Goal: Task Accomplishment & Management: Manage account settings

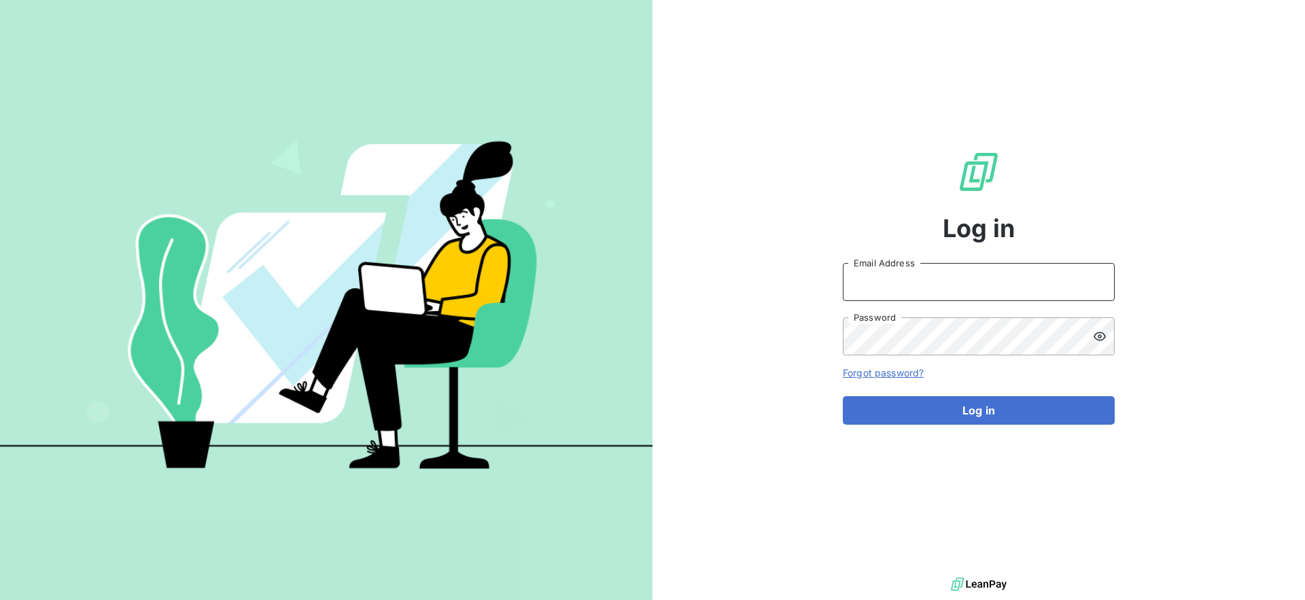
click at [914, 279] on input "Email Address" at bounding box center [979, 282] width 272 height 38
type input "[EMAIL_ADDRESS][PERSON_NAME][DOMAIN_NAME]"
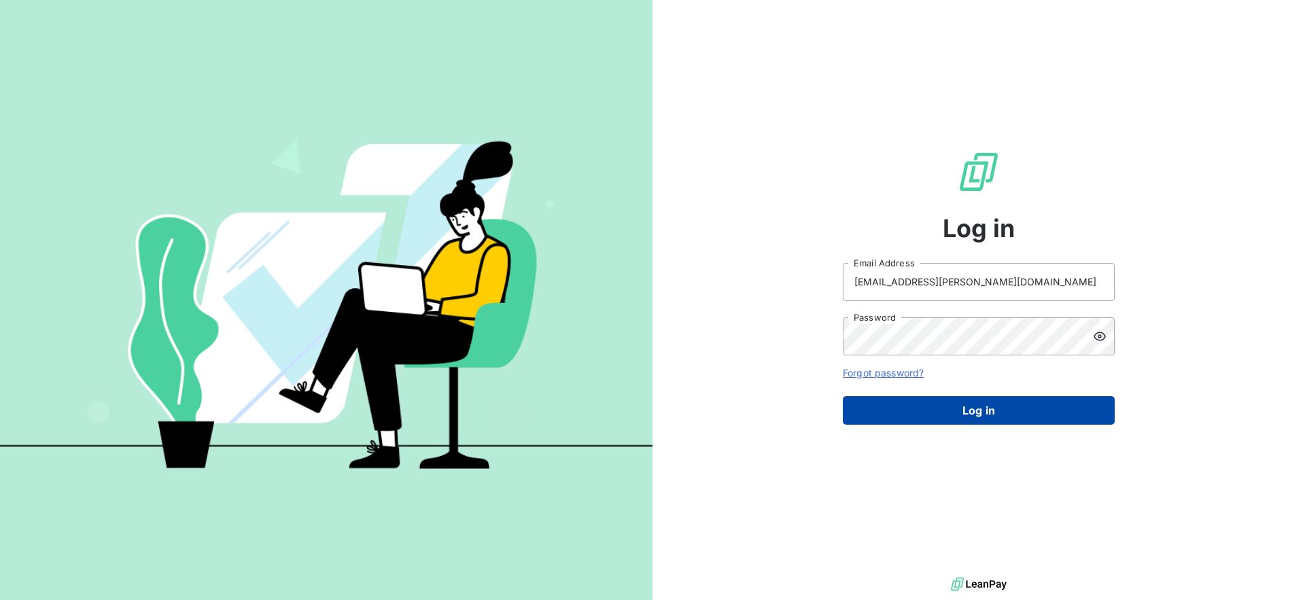
click at [920, 415] on button "Log in" at bounding box center [979, 410] width 272 height 29
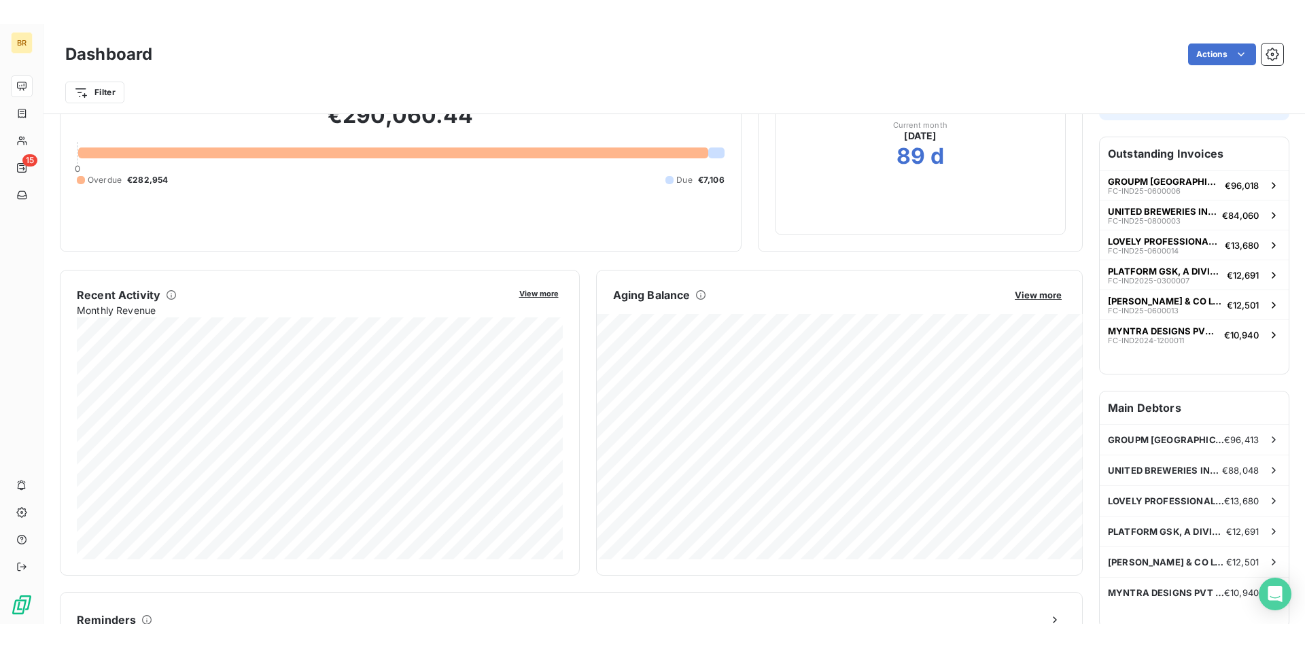
scroll to position [114, 0]
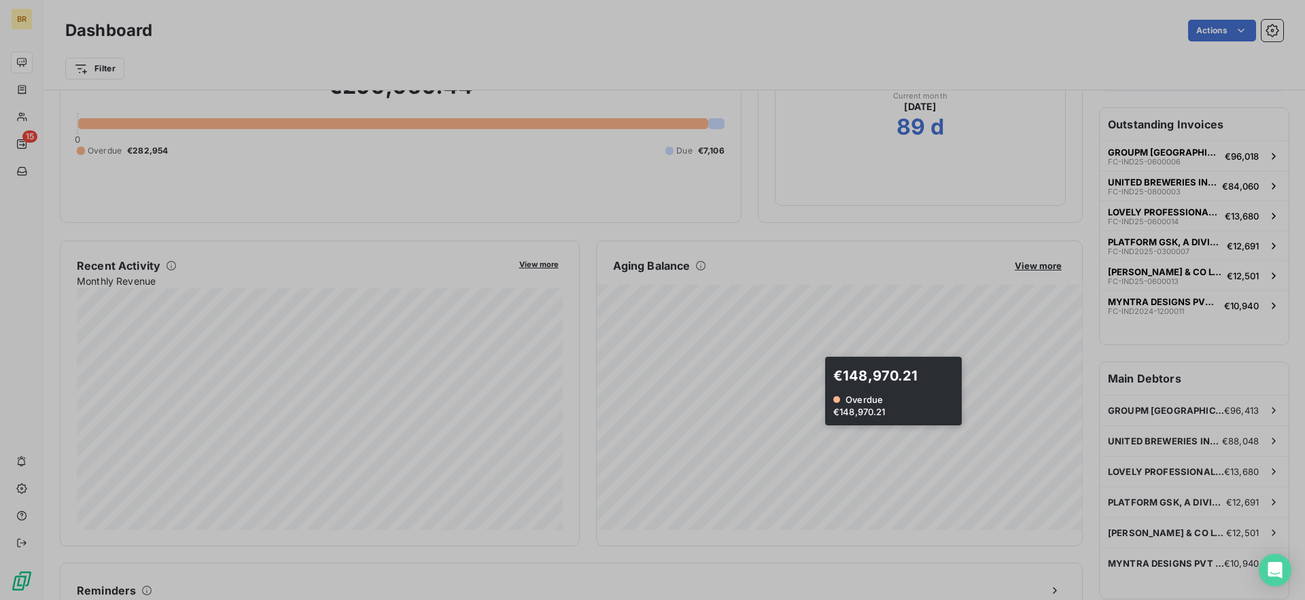
click at [974, 389] on div at bounding box center [652, 300] width 1305 height 600
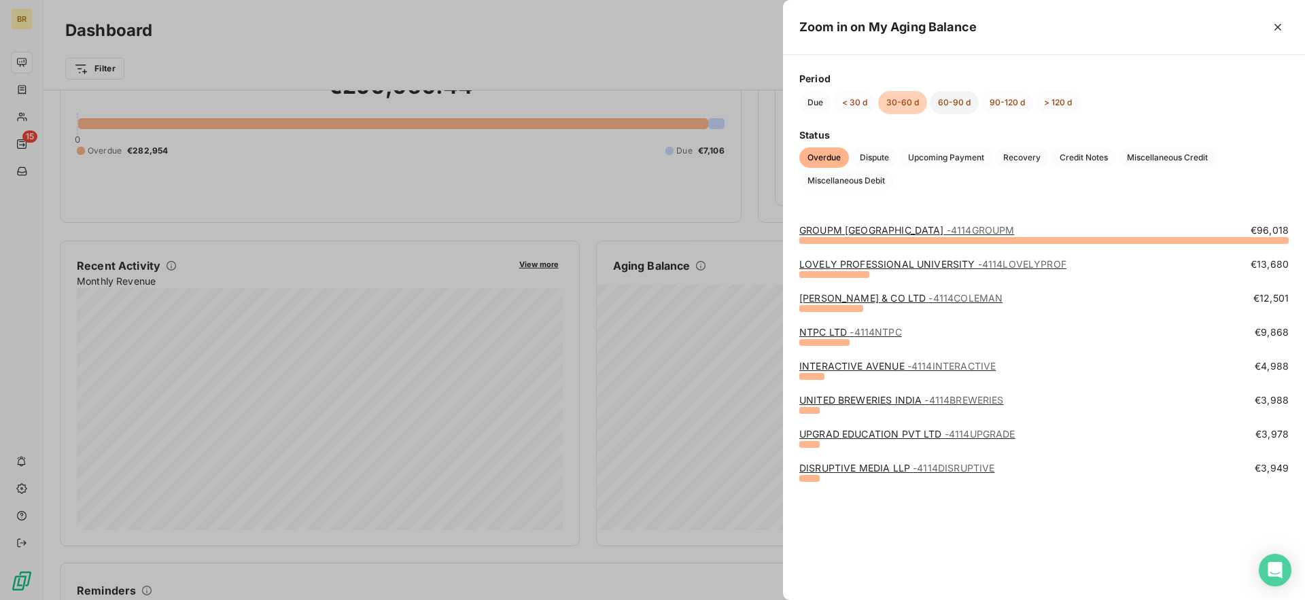
click at [957, 98] on button "60-90 d" at bounding box center [954, 102] width 49 height 23
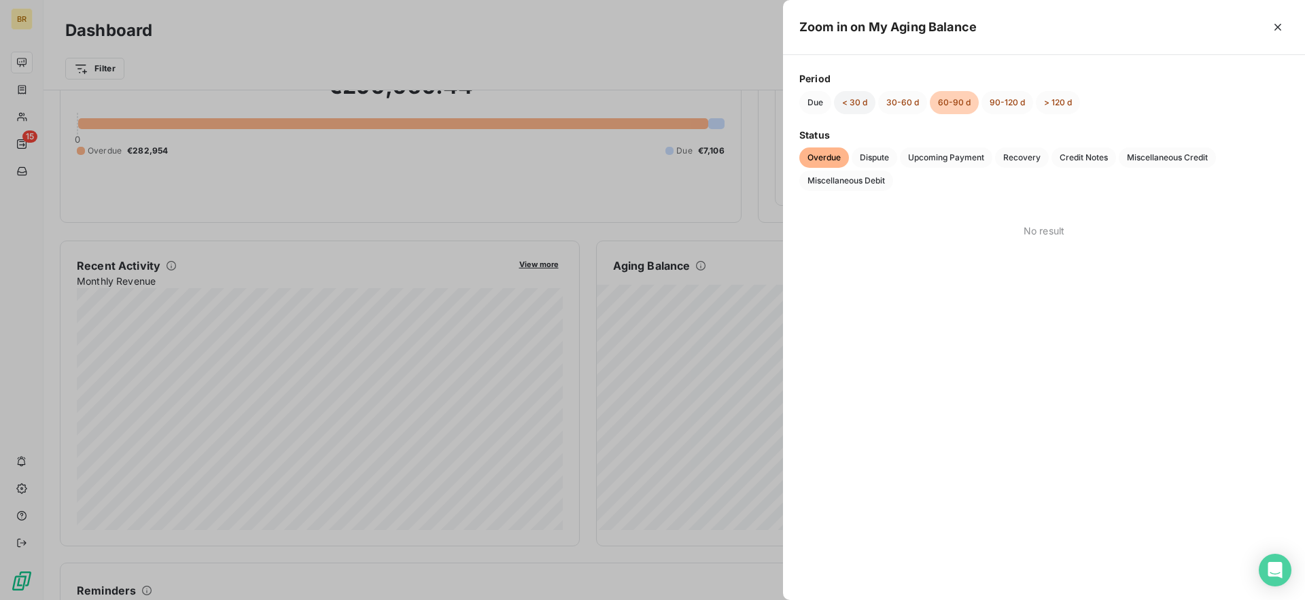
click at [855, 105] on button "< 30 d" at bounding box center [854, 102] width 41 height 23
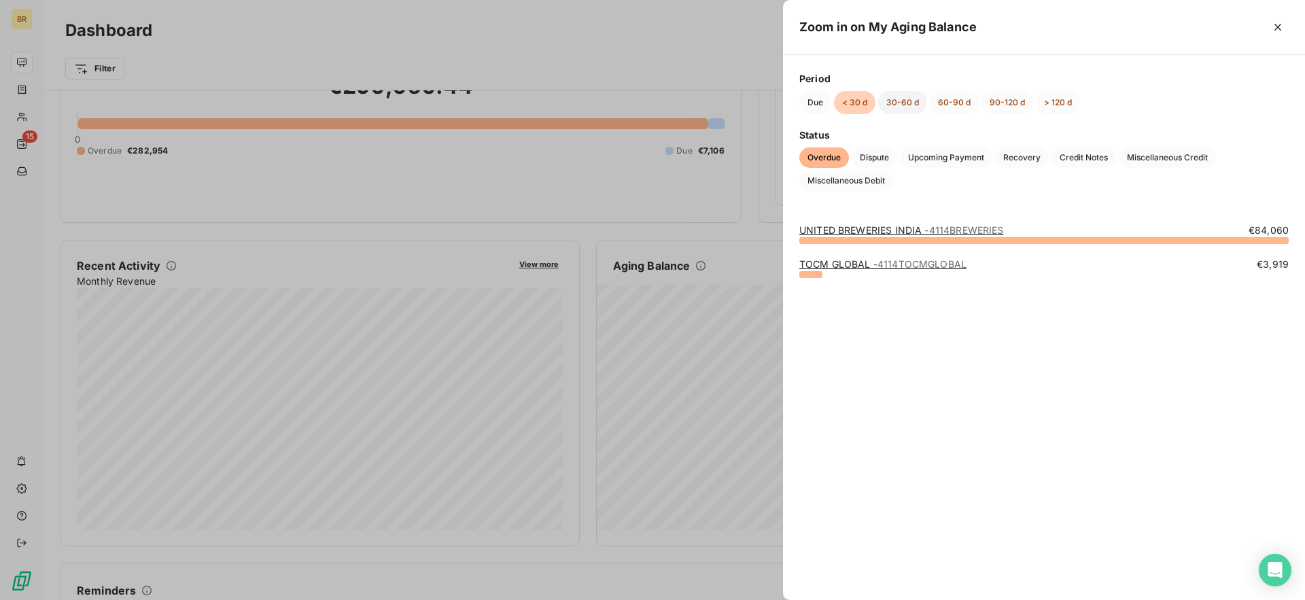
click at [898, 104] on button "30-60 d" at bounding box center [902, 102] width 49 height 23
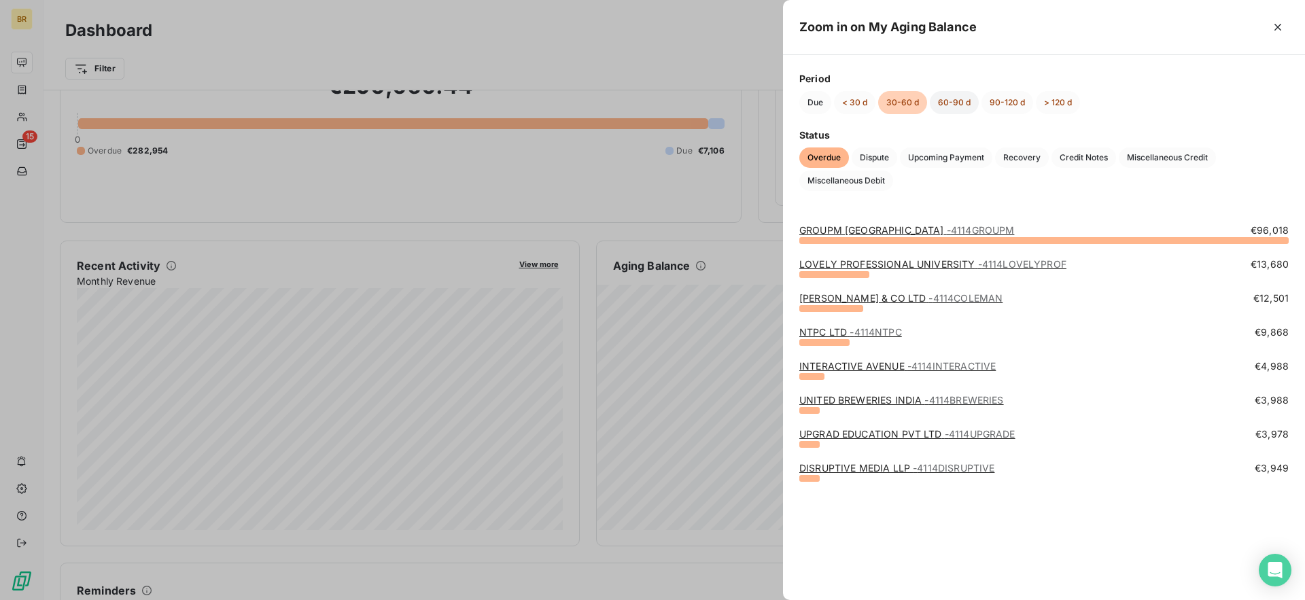
click at [963, 103] on button "60-90 d" at bounding box center [954, 102] width 49 height 23
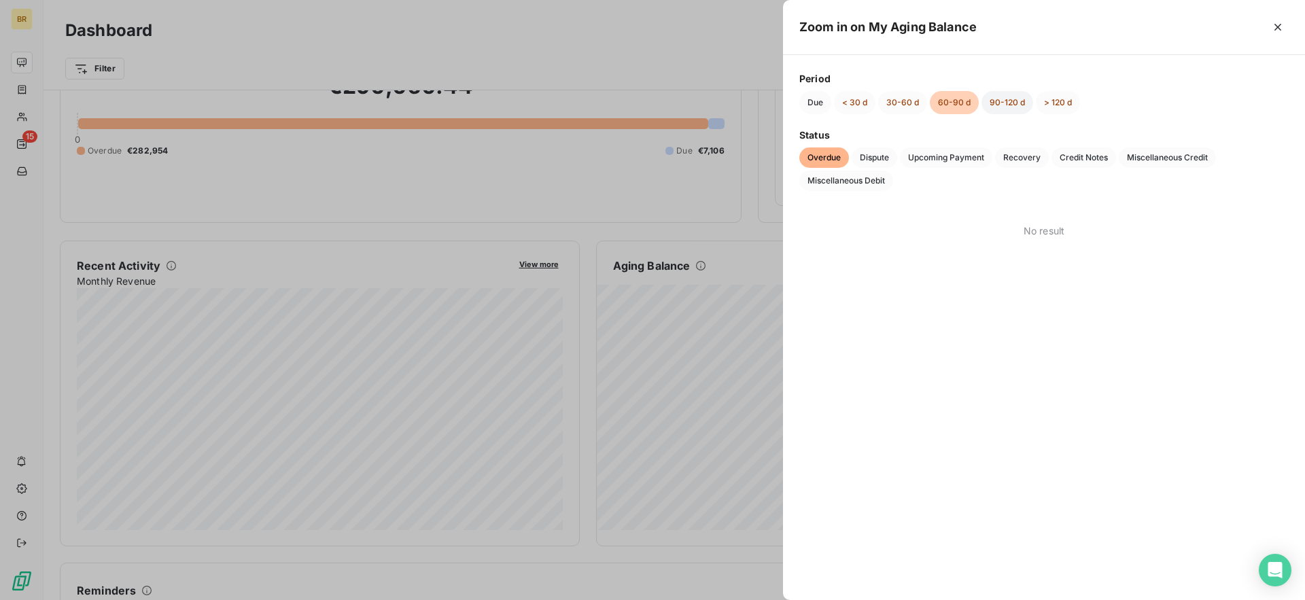
click at [1024, 106] on button "90-120 d" at bounding box center [1008, 102] width 52 height 23
click at [1080, 106] on div "Due < 30 d 30-60 d 60-90 d 90-120 d > 120 d" at bounding box center [1045, 102] width 490 height 23
click at [1059, 106] on button "> 120 d" at bounding box center [1058, 102] width 44 height 23
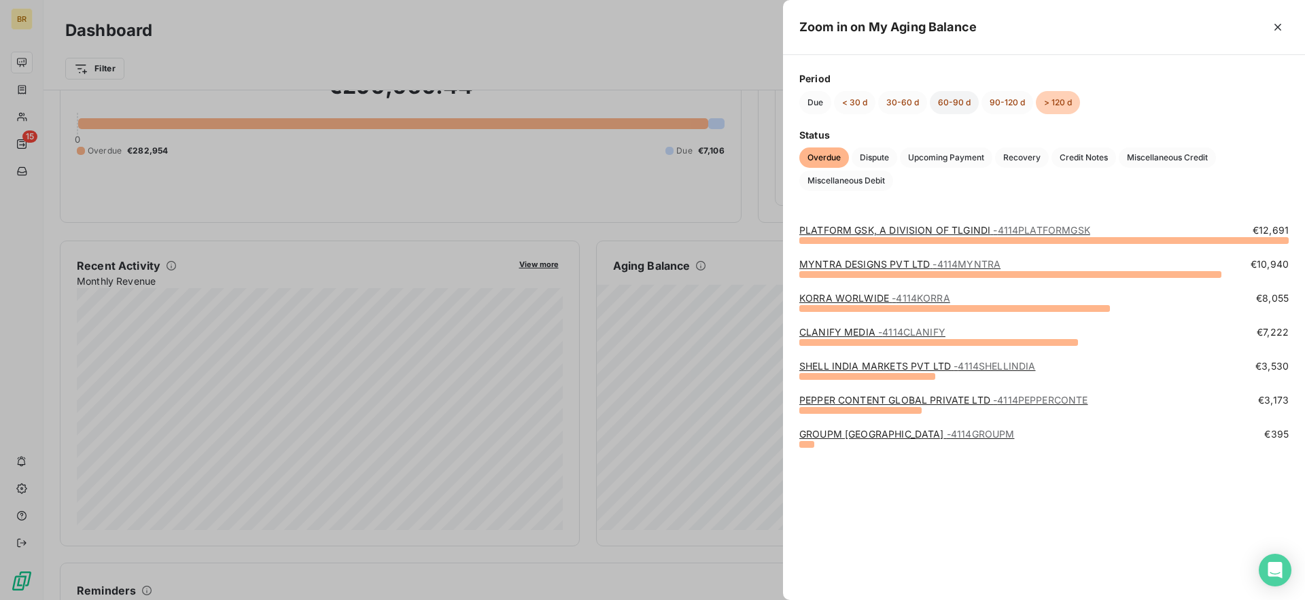
click at [942, 98] on button "60-90 d" at bounding box center [954, 102] width 49 height 23
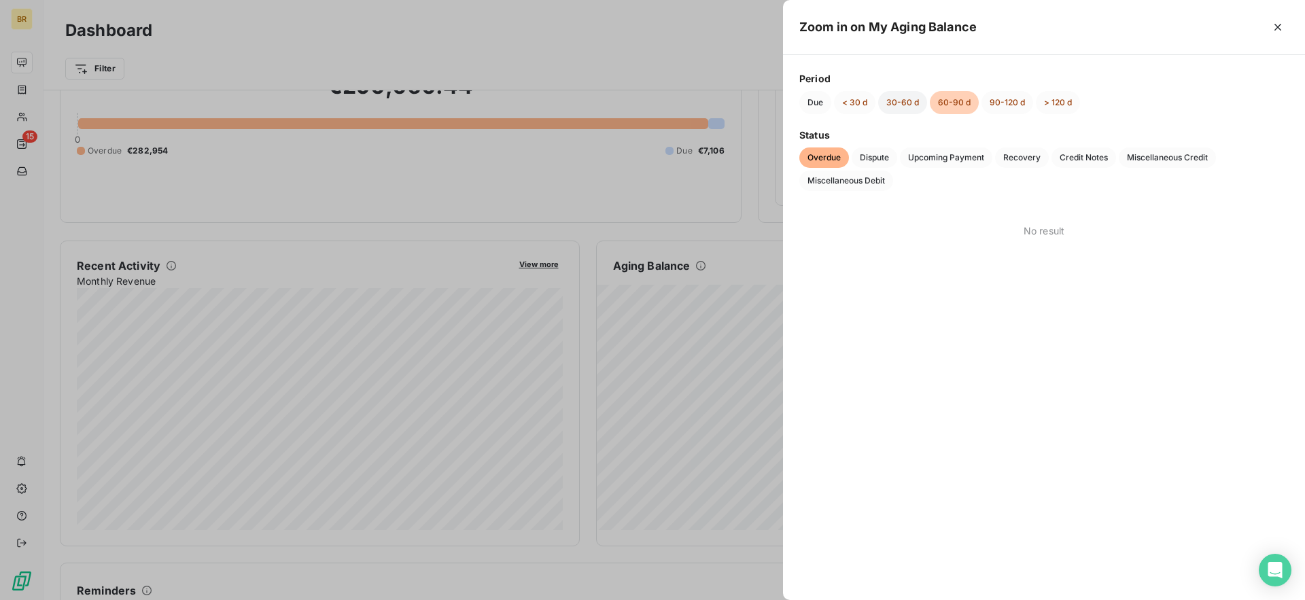
click at [893, 100] on button "30-60 d" at bounding box center [902, 102] width 49 height 23
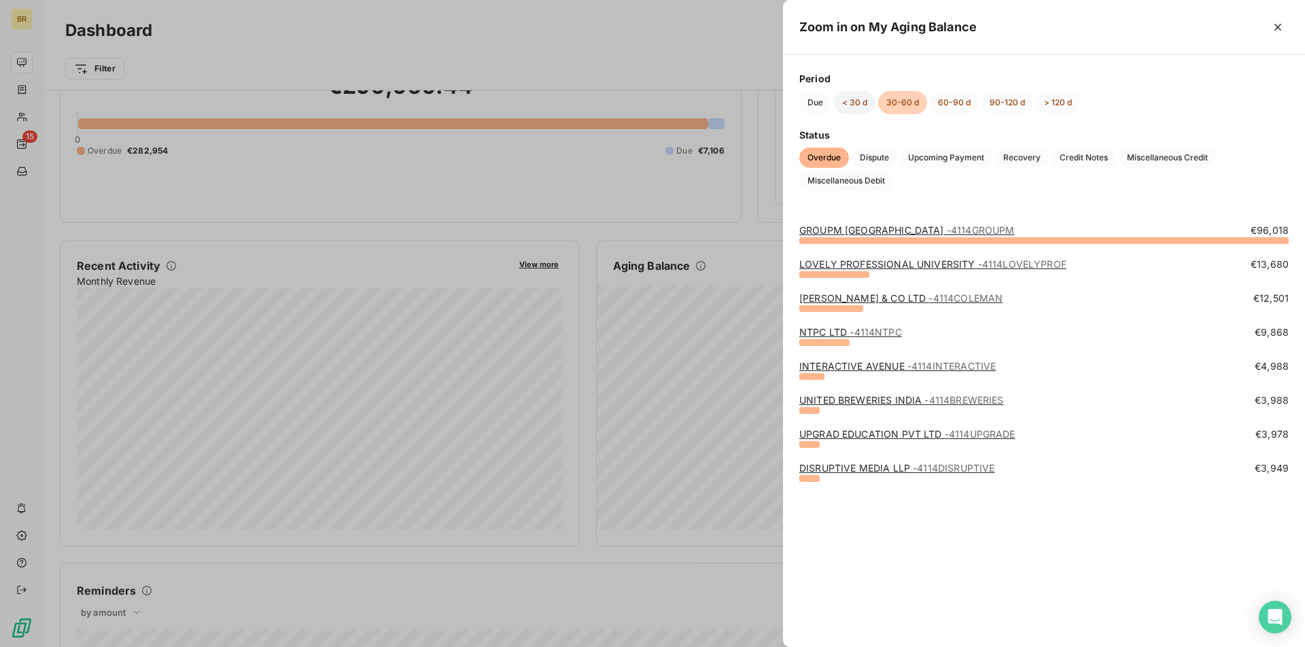
click at [858, 107] on button "< 30 d" at bounding box center [854, 102] width 41 height 23
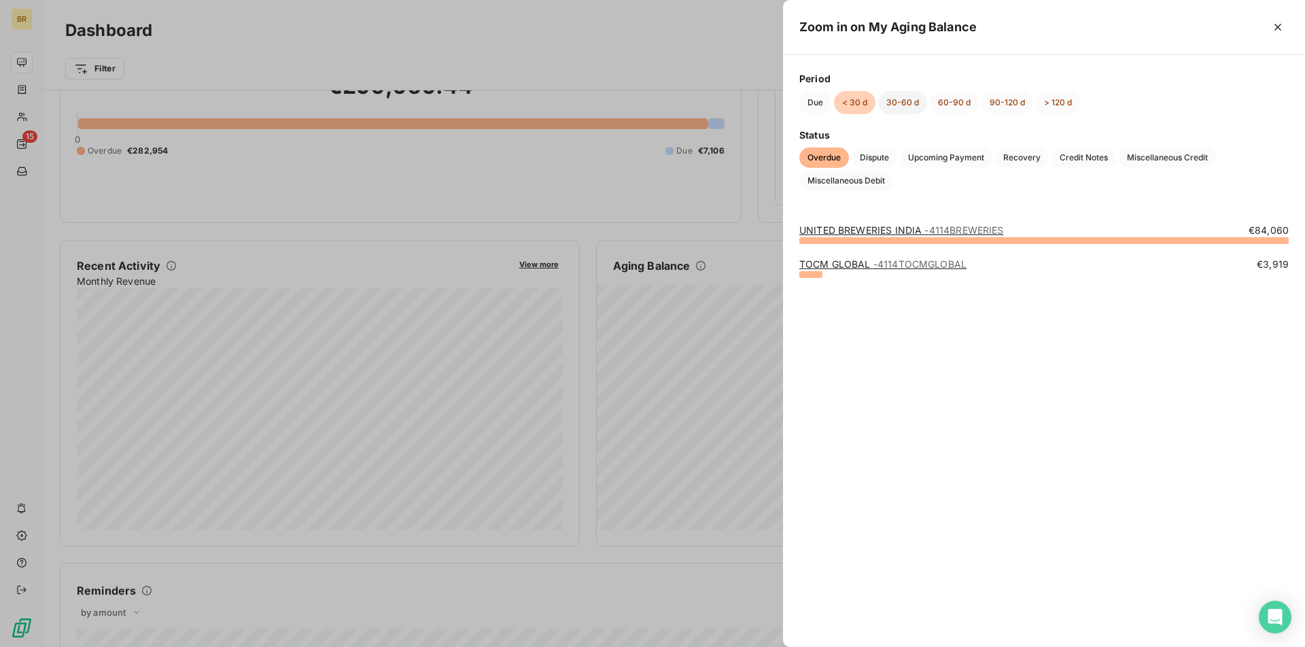
click at [906, 107] on button "30-60 d" at bounding box center [902, 102] width 49 height 23
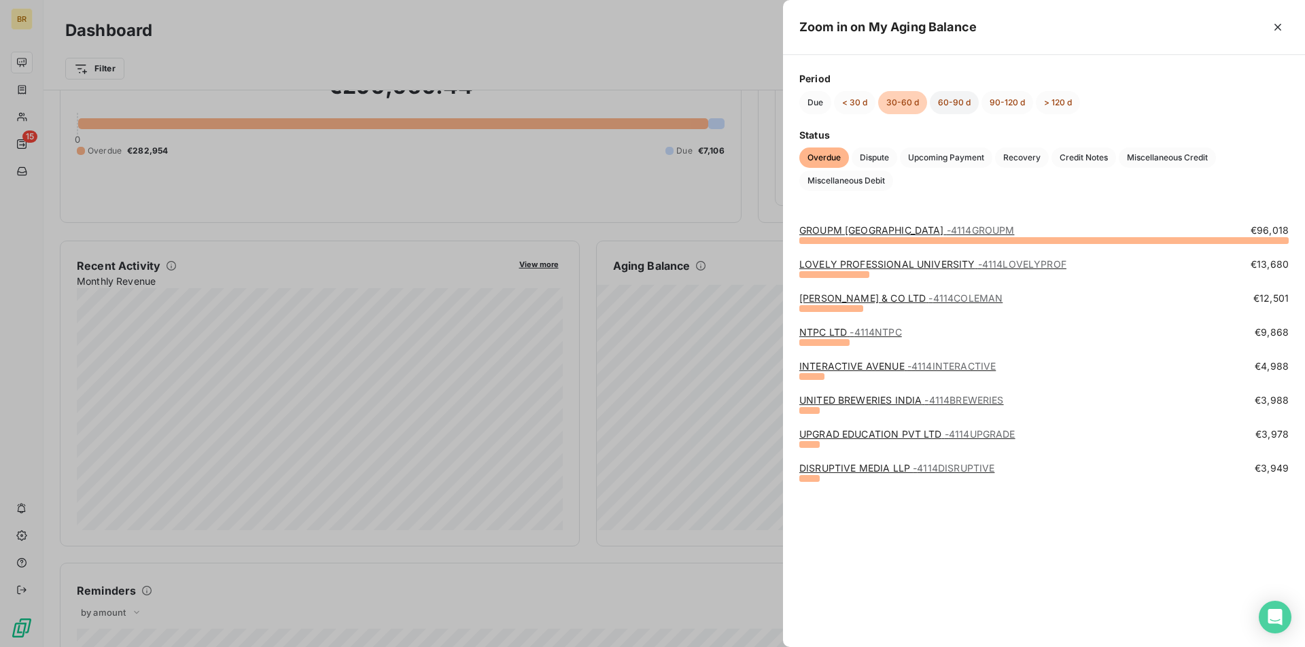
click at [944, 107] on button "60-90 d" at bounding box center [954, 102] width 49 height 23
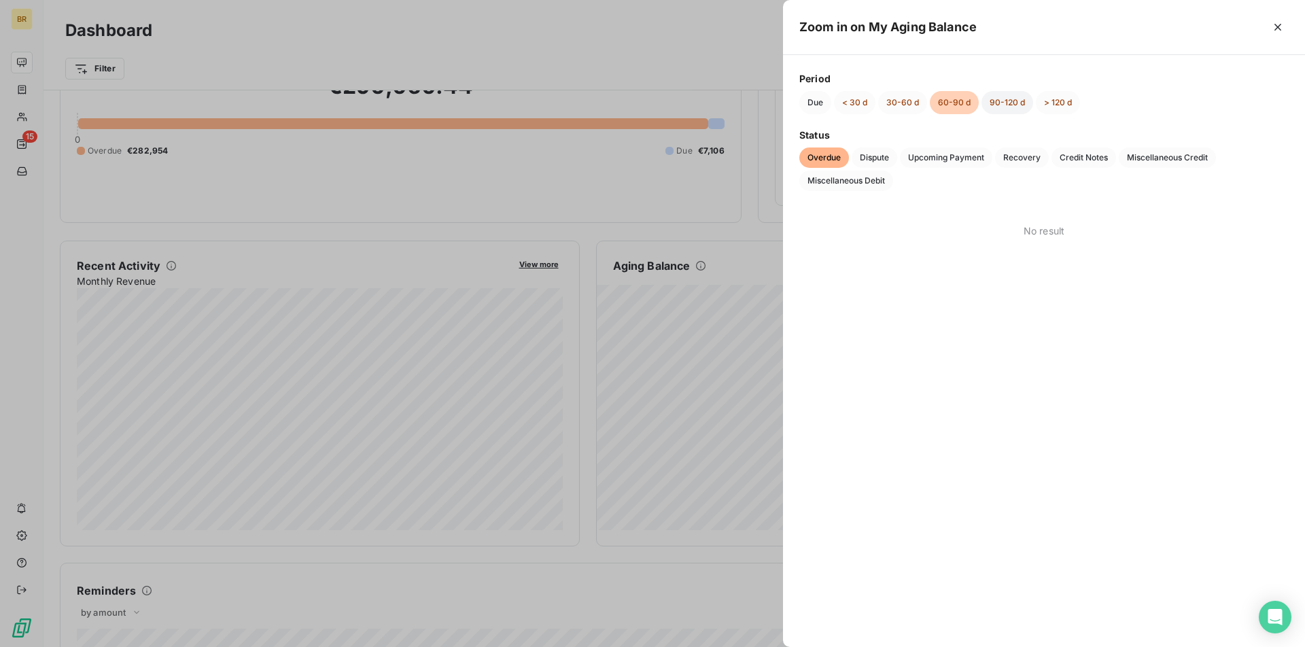
click at [1011, 110] on button "90-120 d" at bounding box center [1008, 102] width 52 height 23
click at [1057, 107] on button "> 120 d" at bounding box center [1058, 102] width 44 height 23
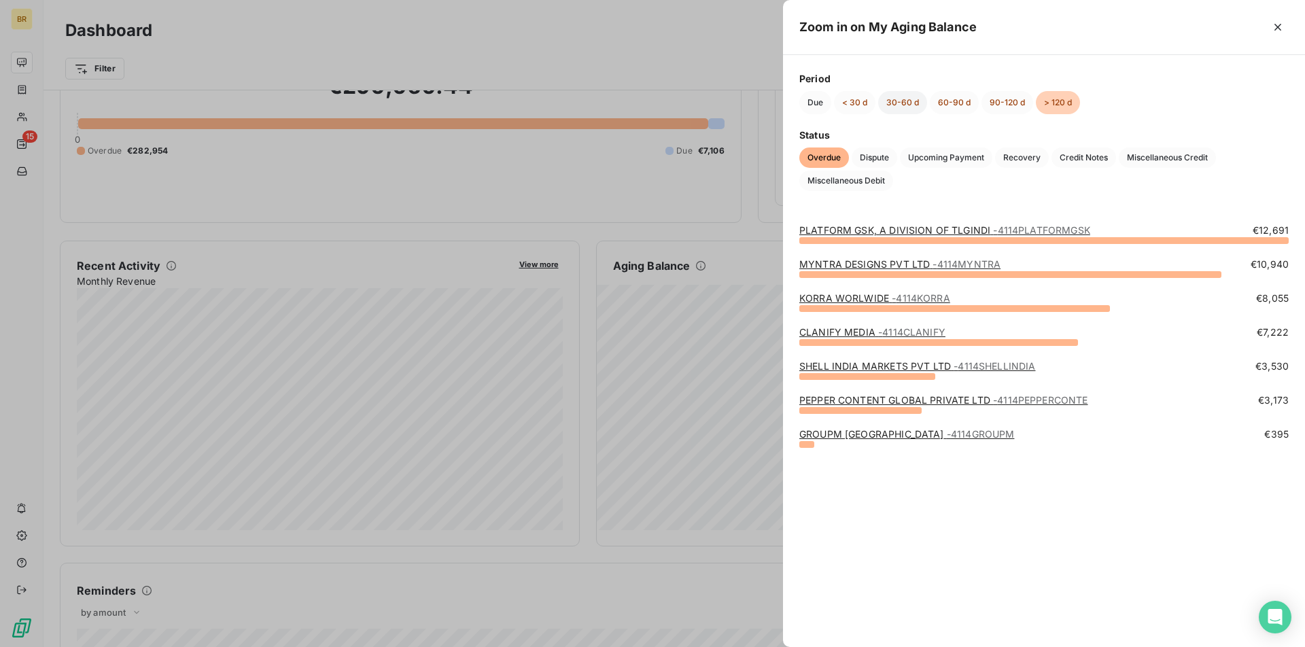
click at [900, 100] on button "30-60 d" at bounding box center [902, 102] width 49 height 23
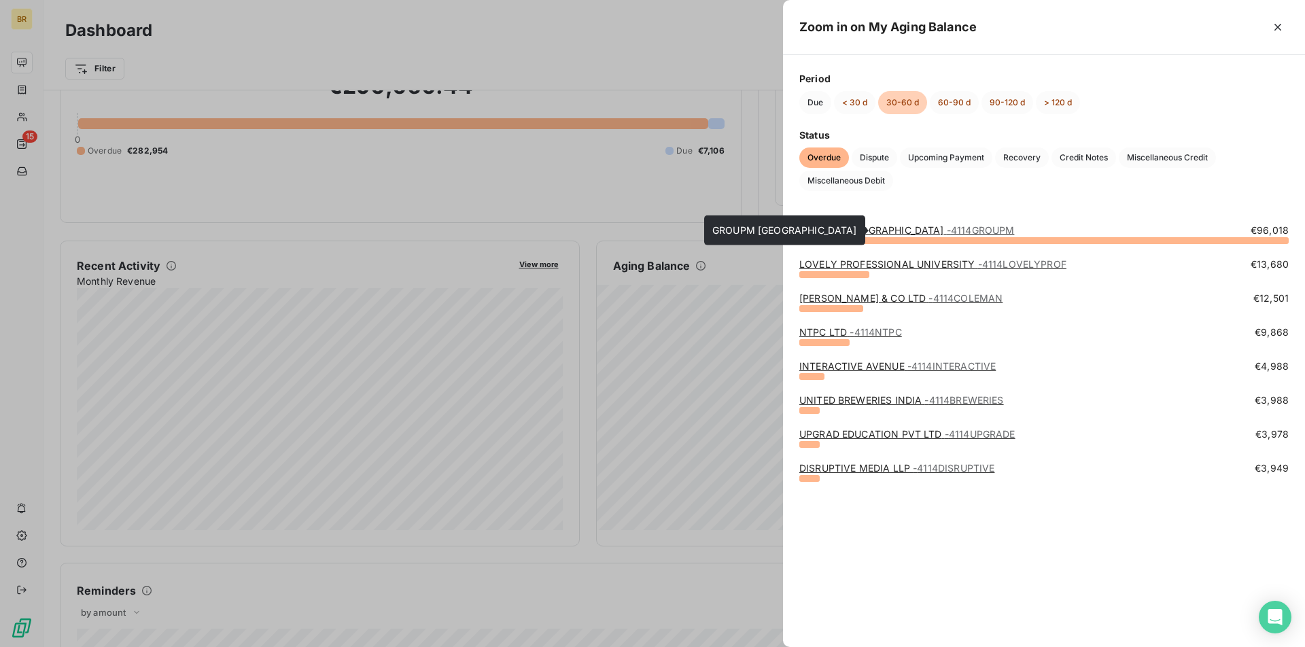
click at [947, 230] on span "- 4114GROUPM" at bounding box center [981, 230] width 68 height 12
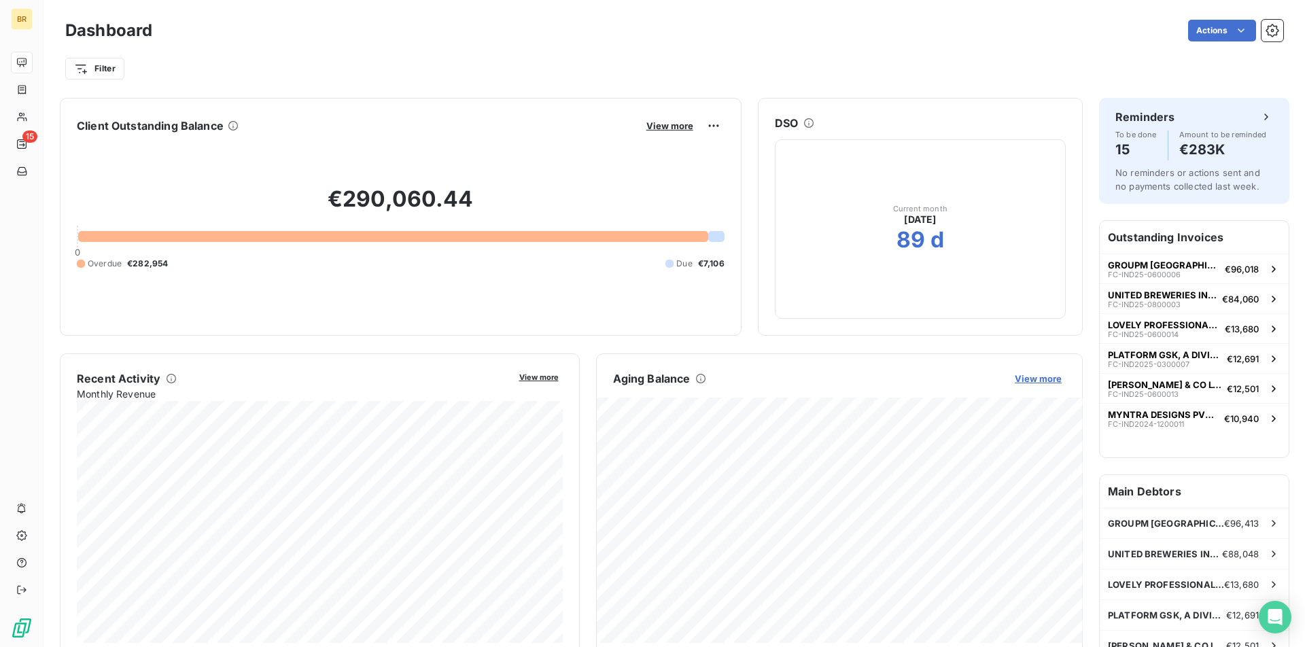
click at [1029, 378] on span "View more" at bounding box center [1038, 378] width 47 height 11
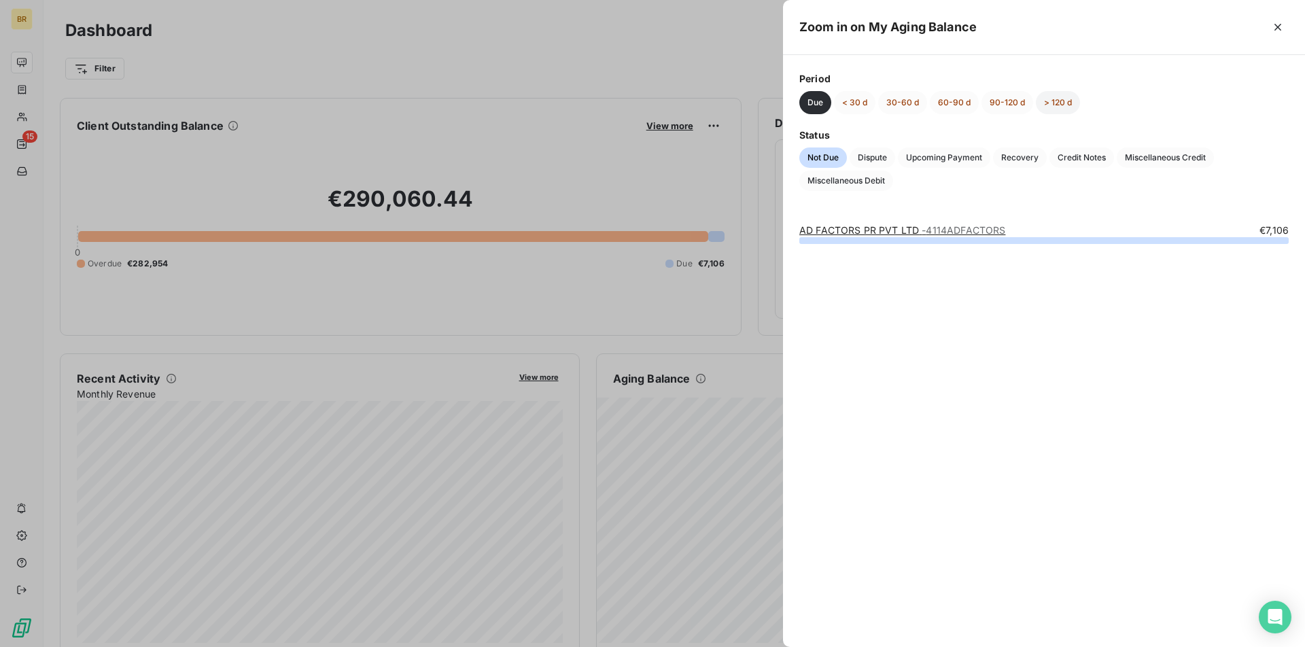
click at [1044, 103] on button "> 120 d" at bounding box center [1058, 102] width 44 height 23
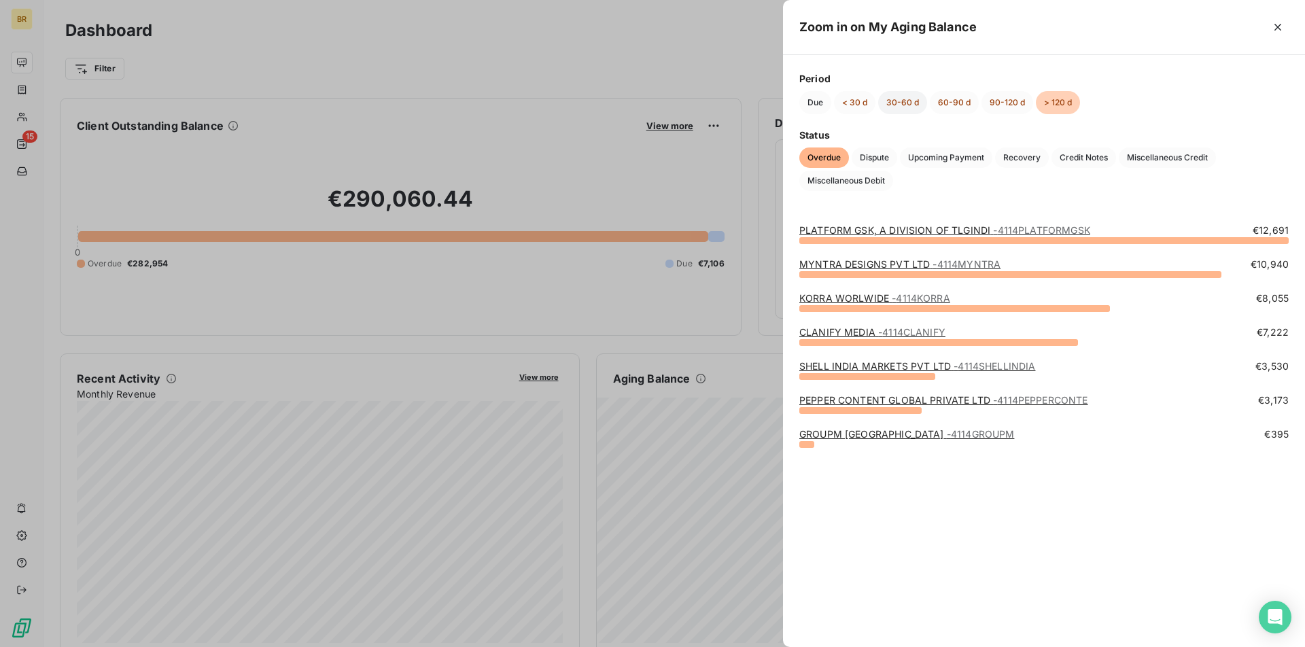
click at [905, 107] on button "30-60 d" at bounding box center [902, 102] width 49 height 23
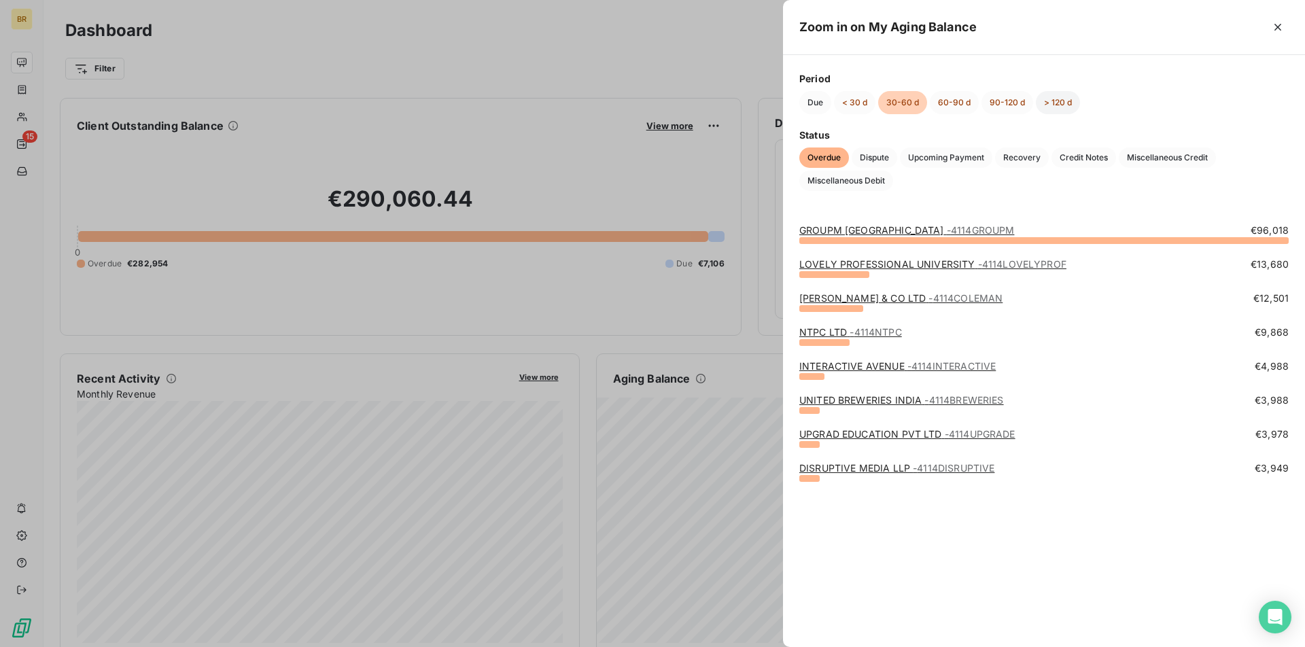
click at [1066, 104] on button "> 120 d" at bounding box center [1058, 102] width 44 height 23
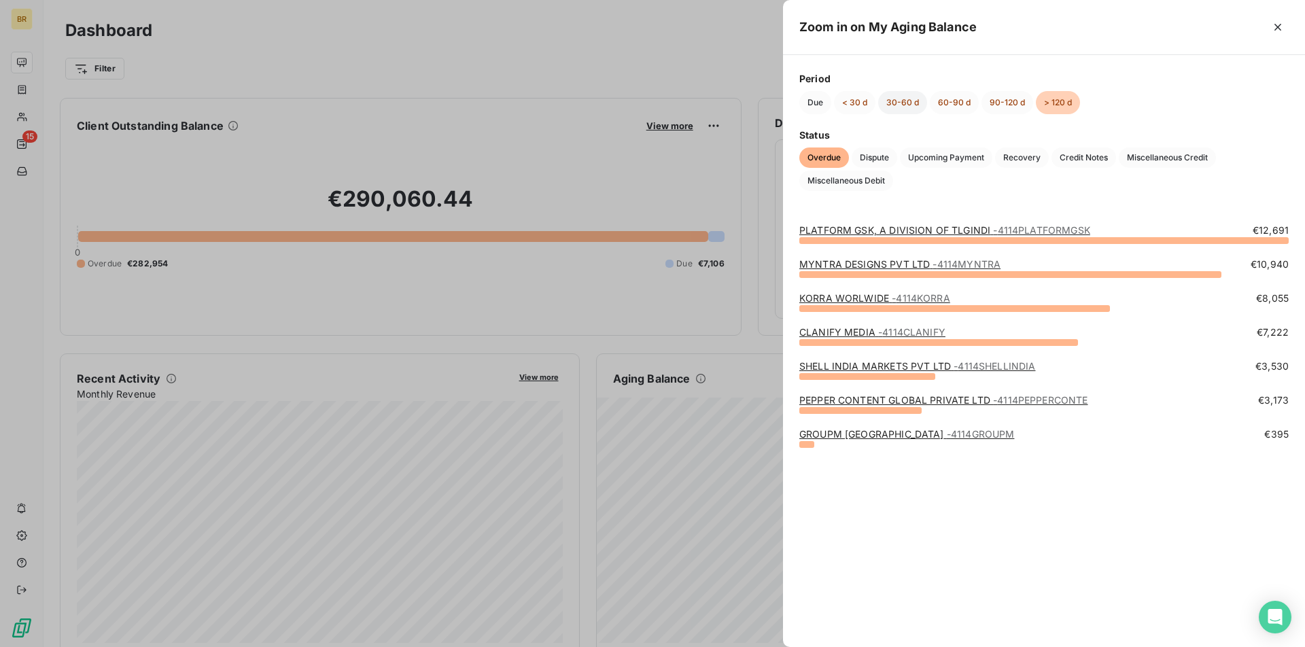
click at [902, 105] on button "30-60 d" at bounding box center [902, 102] width 49 height 23
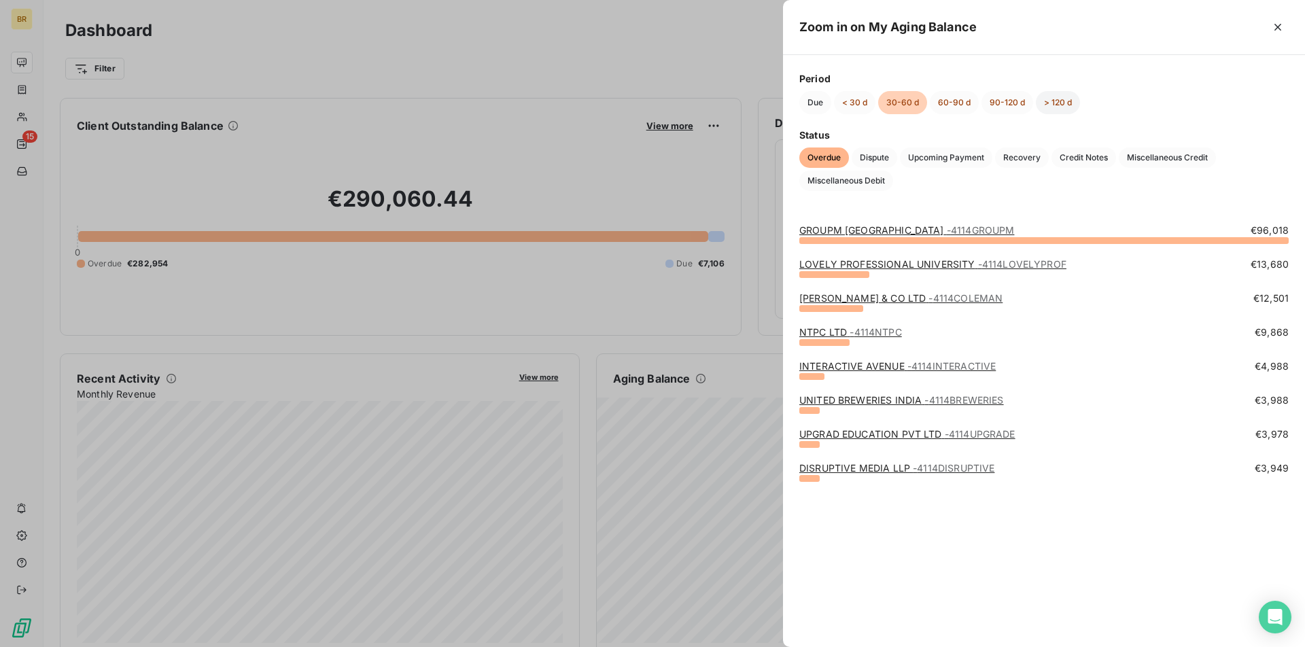
click at [1062, 104] on button "> 120 d" at bounding box center [1058, 102] width 44 height 23
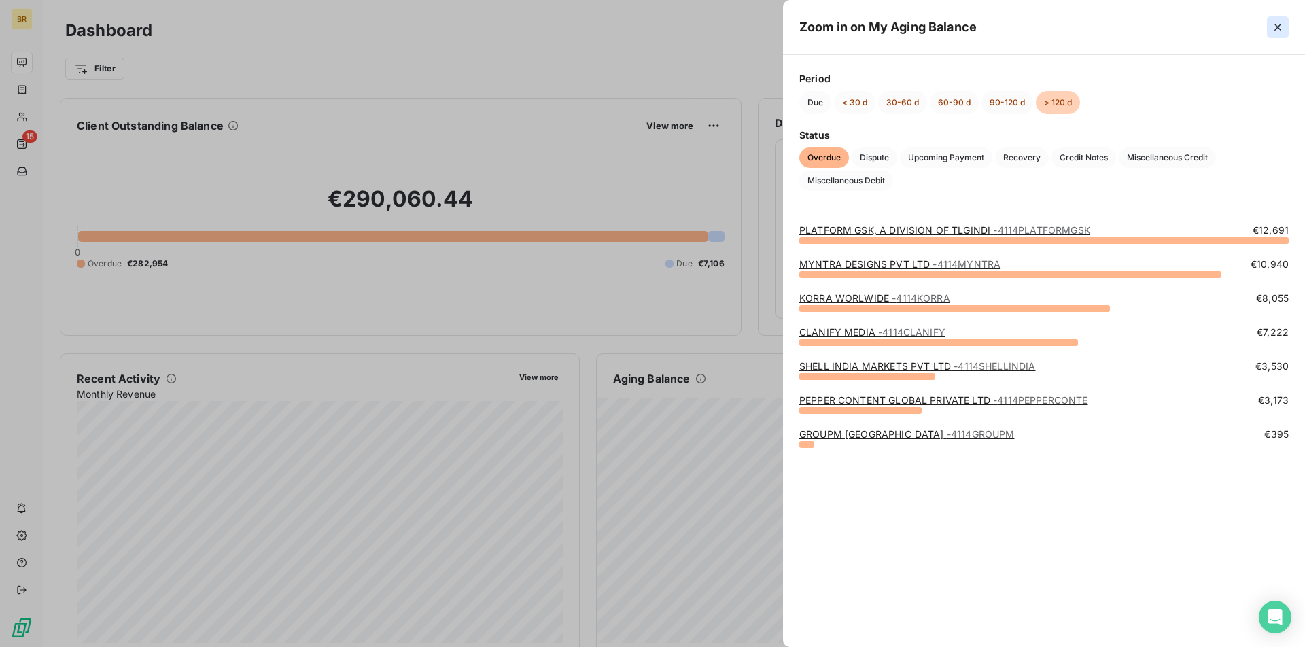
click at [1286, 29] on button "button" at bounding box center [1278, 27] width 22 height 22
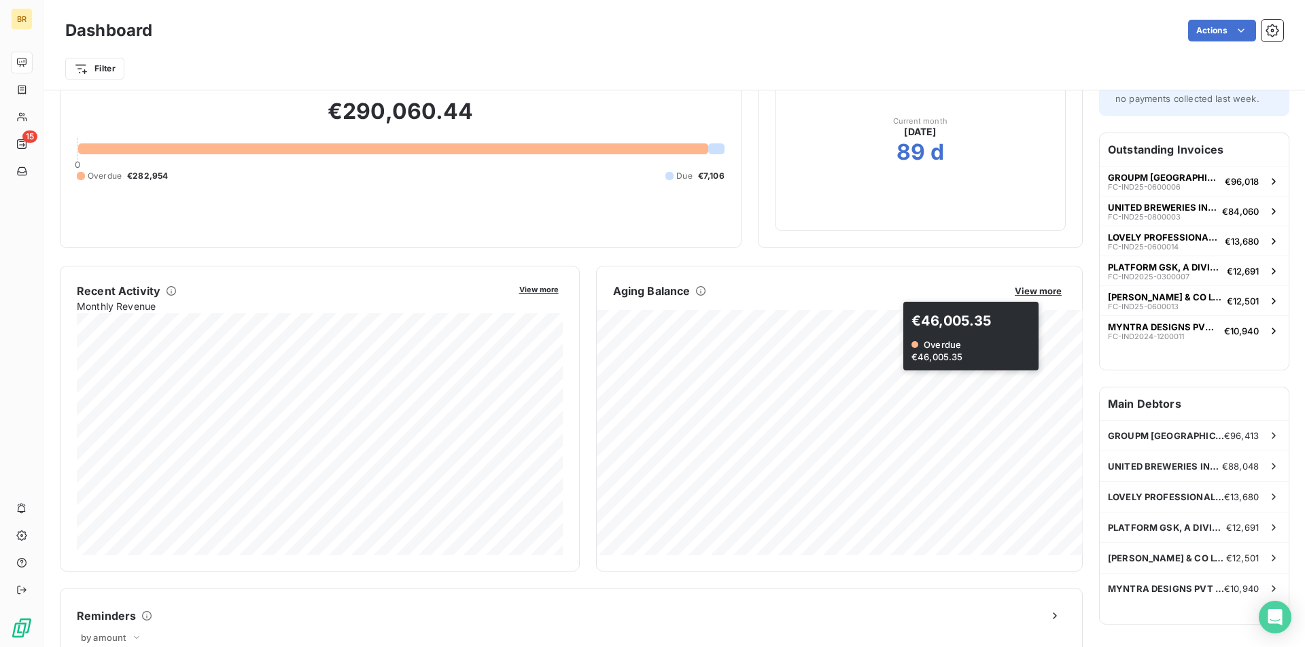
scroll to position [92, 0]
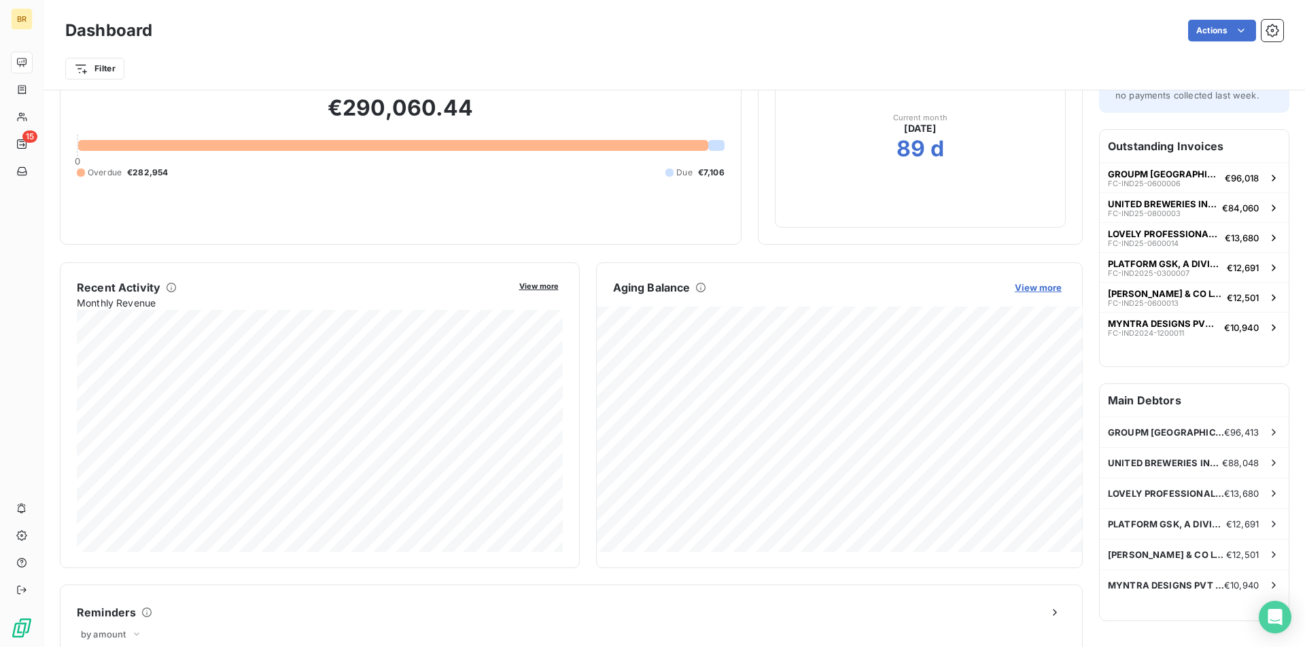
click at [1038, 284] on span "View more" at bounding box center [1038, 287] width 47 height 11
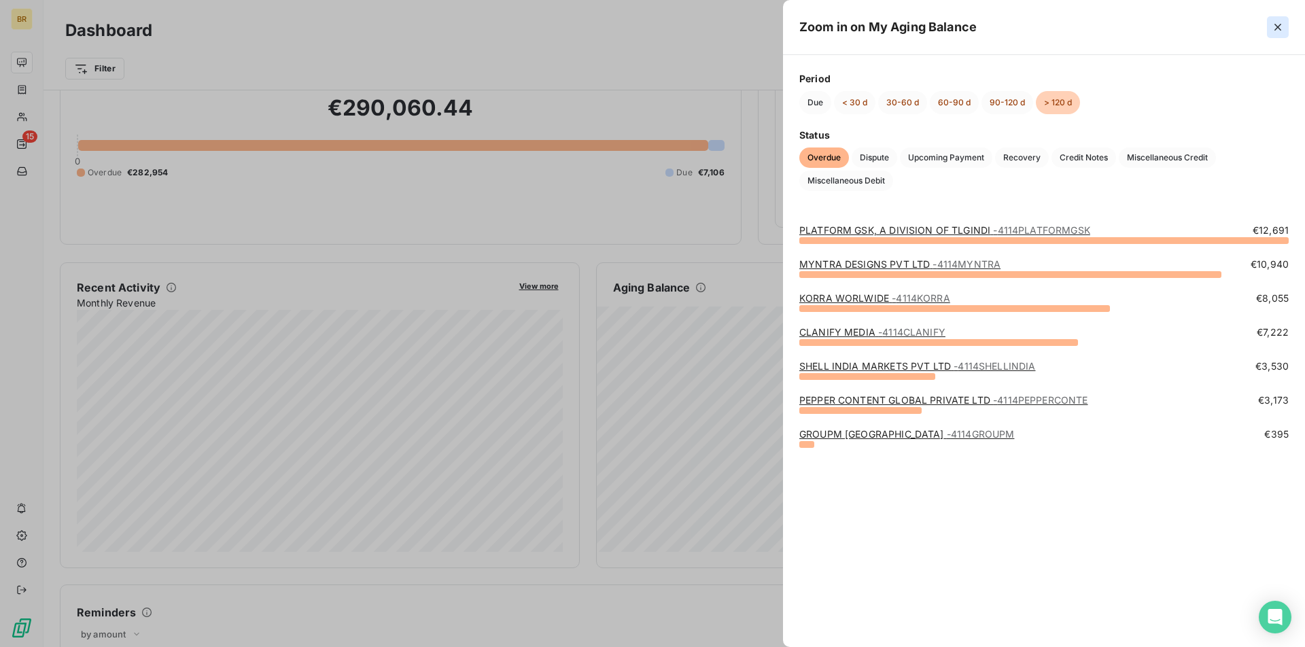
click at [1269, 20] on button "button" at bounding box center [1278, 27] width 22 height 22
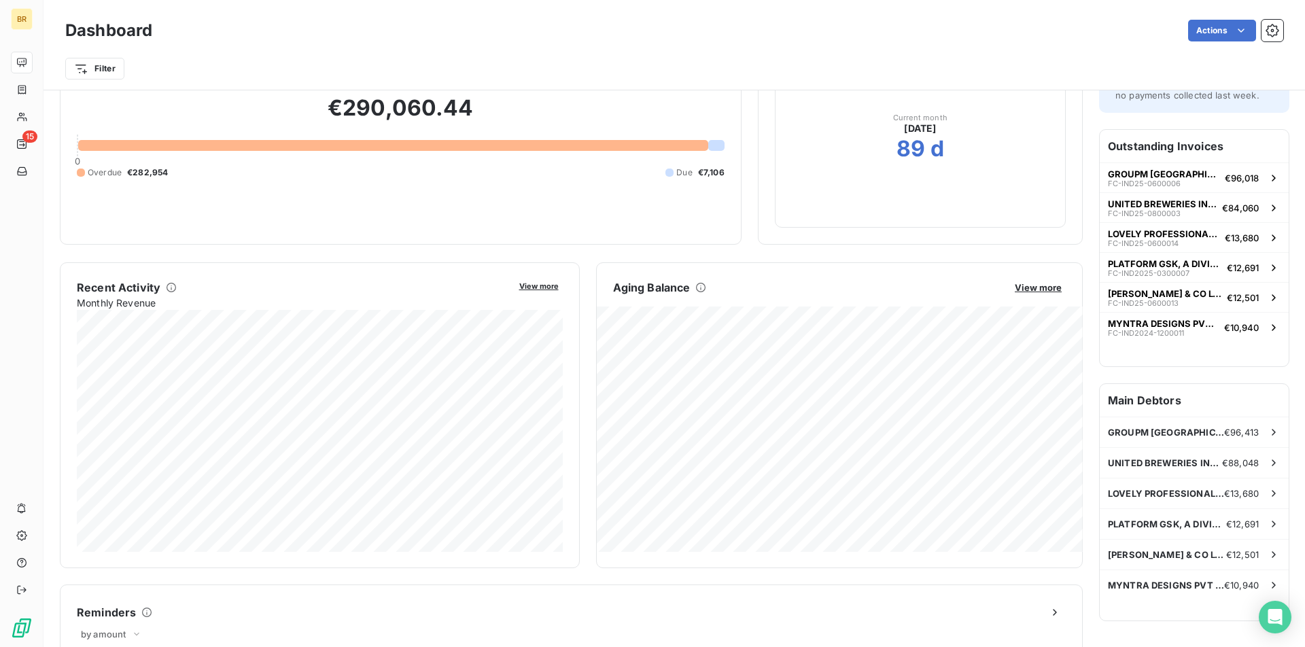
click at [929, 175] on div "Current month [DATE] 89 d" at bounding box center [920, 137] width 291 height 179
click at [929, 150] on div "89 d" at bounding box center [921, 148] width 48 height 27
click at [929, 135] on div "89 d" at bounding box center [921, 148] width 48 height 27
